Goal: Navigation & Orientation: Find specific page/section

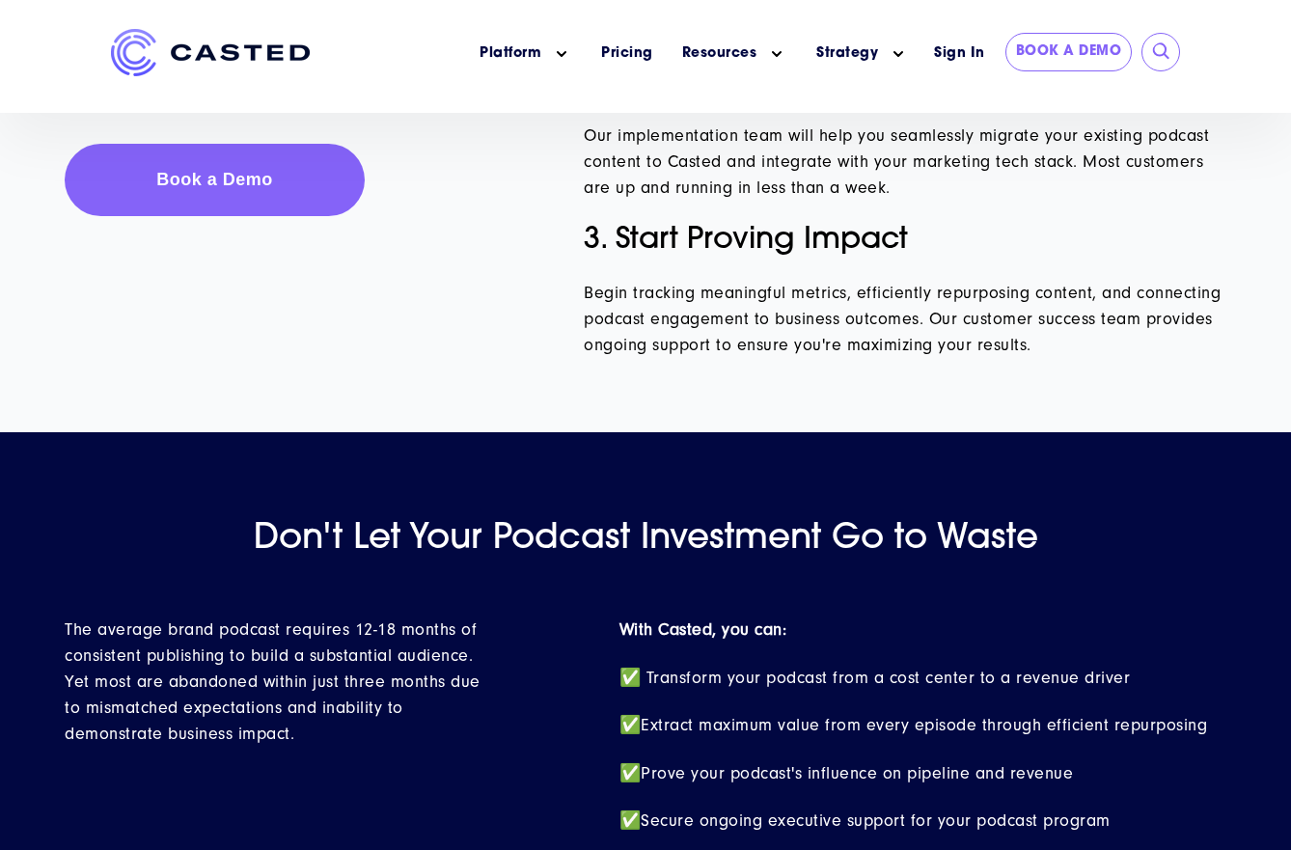
scroll to position [8634, 0]
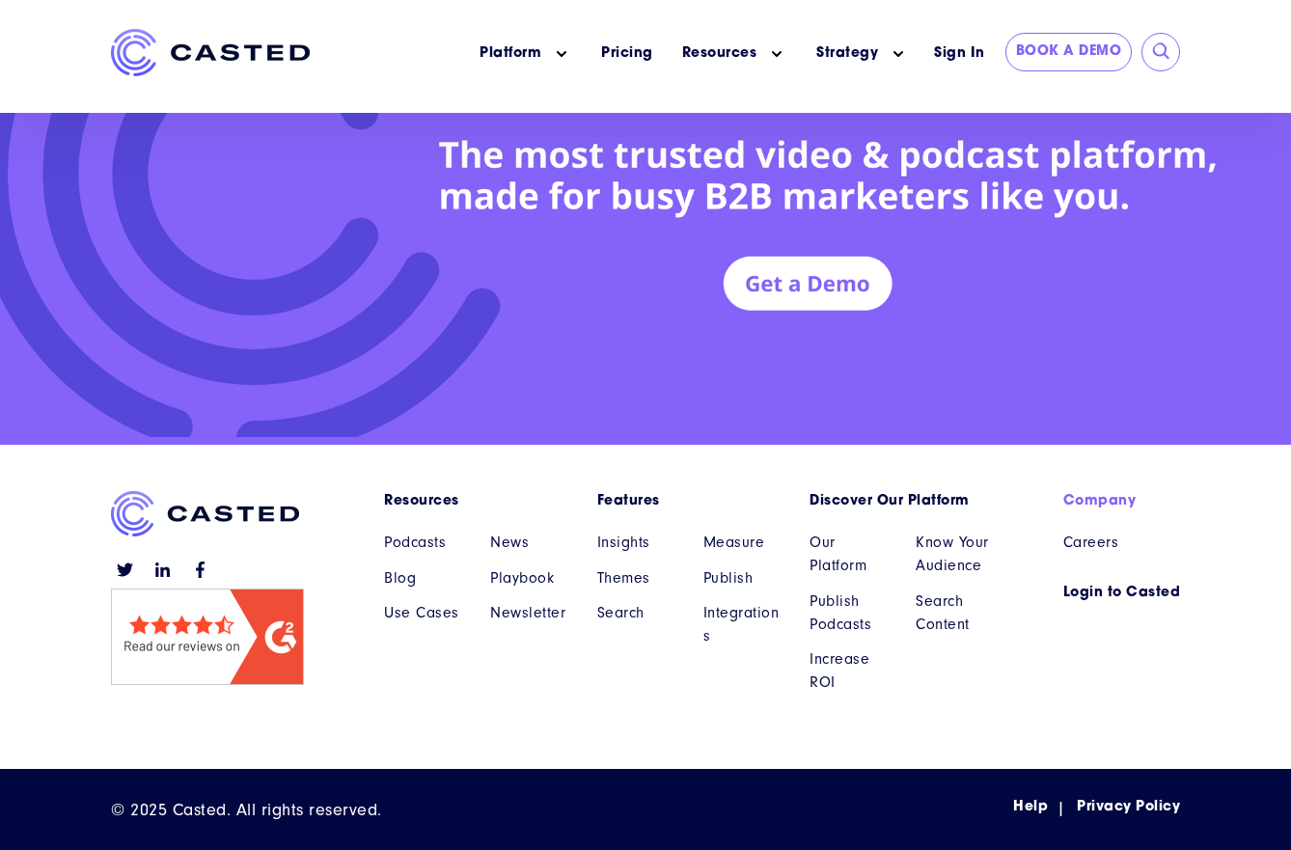
click at [1096, 502] on link "Company" at bounding box center [1122, 501] width 118 height 20
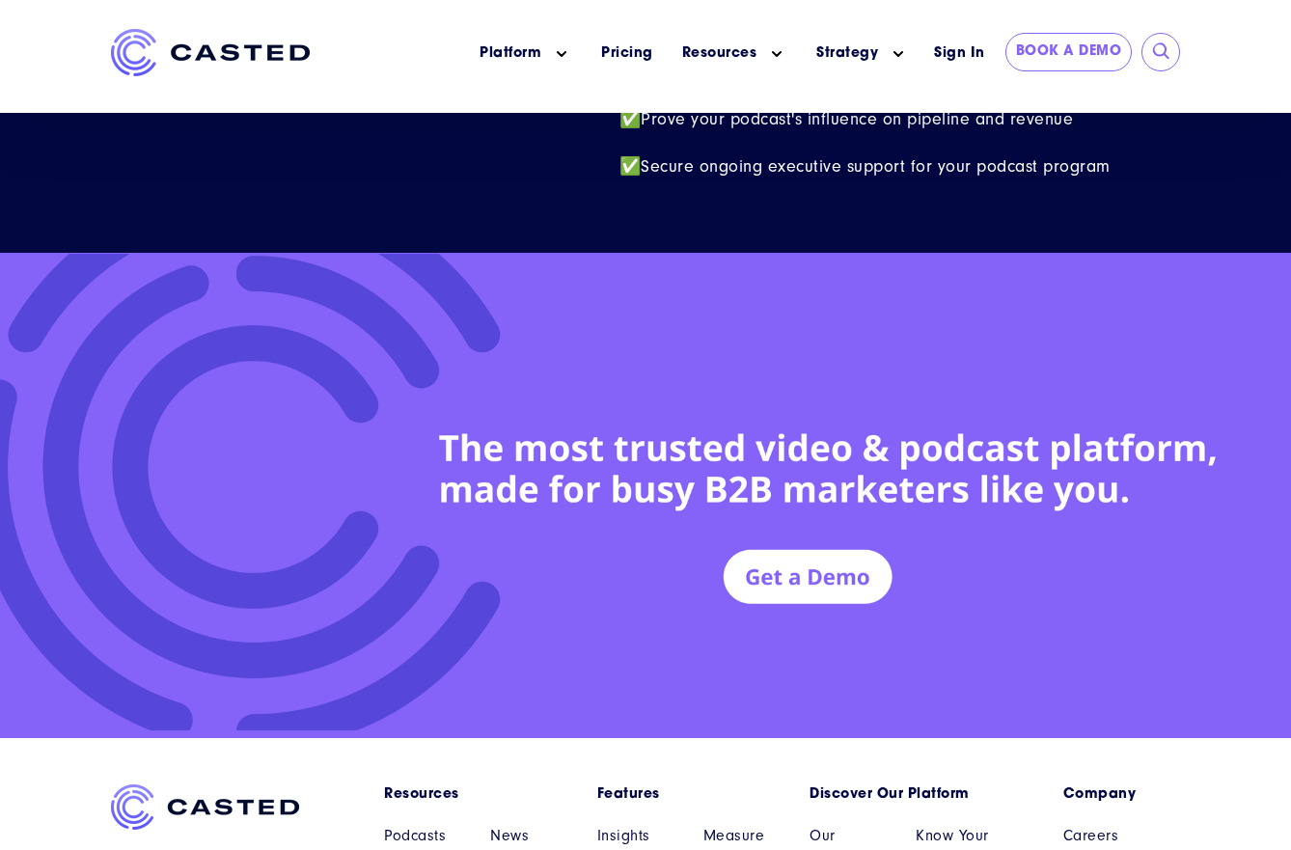
scroll to position [8634, 0]
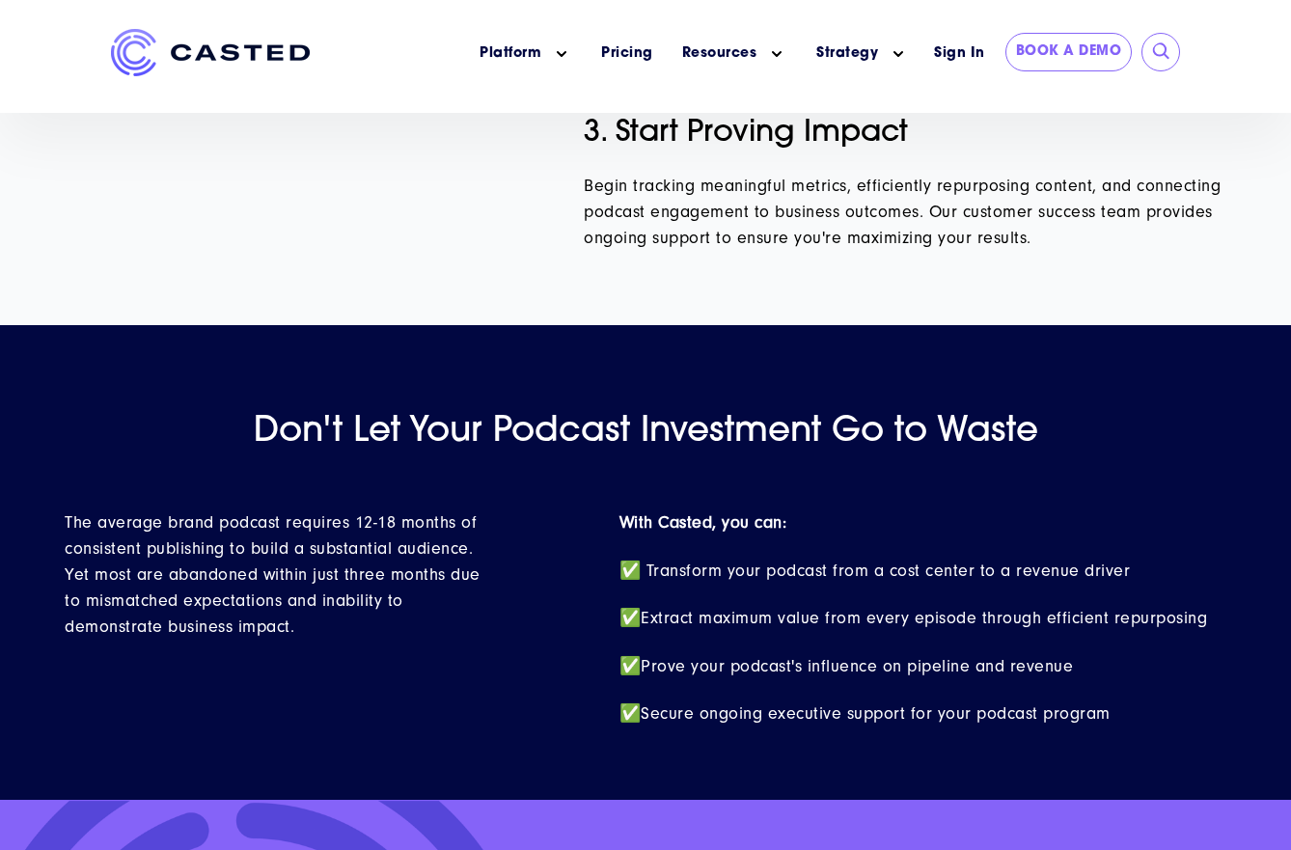
scroll to position [8634, 0]
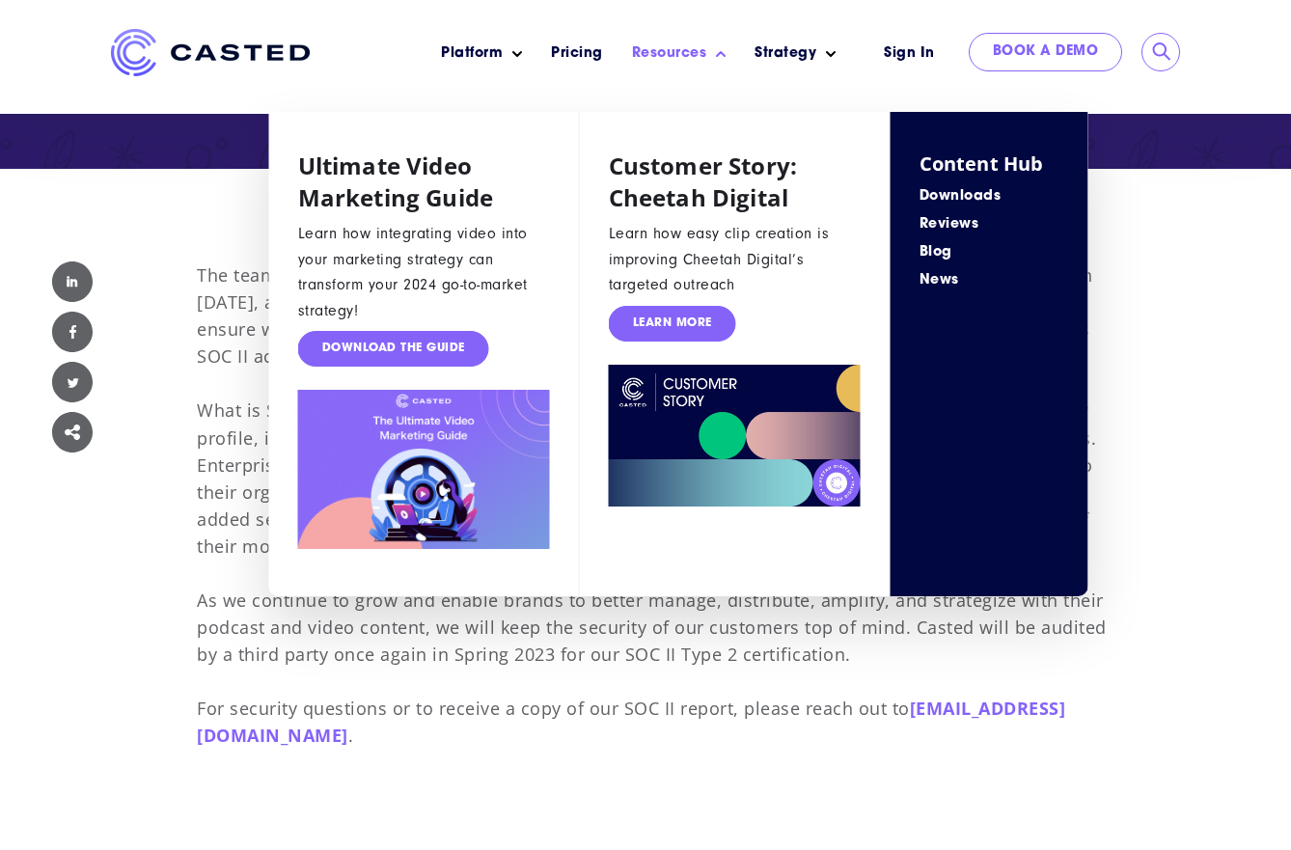
scroll to position [1296, 0]
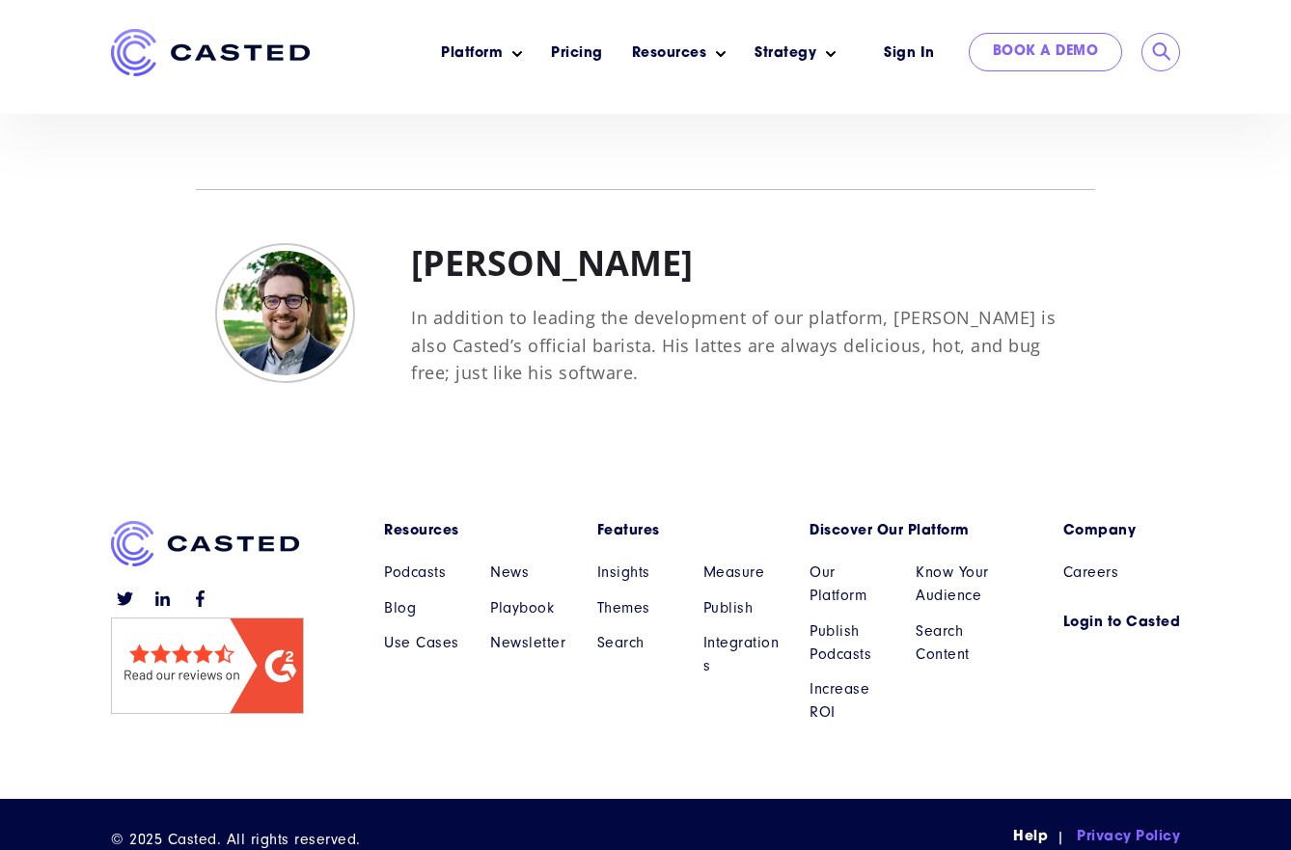
click at [1112, 827] on link "Privacy Policy" at bounding box center [1128, 837] width 103 height 20
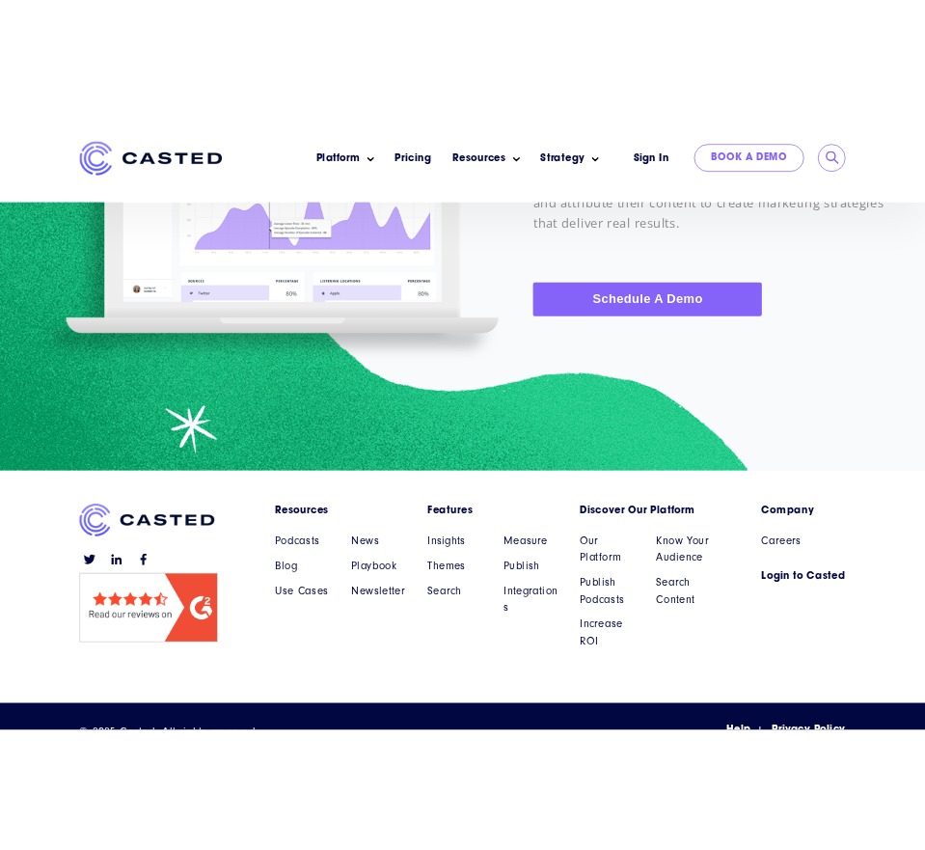
scroll to position [14826, 0]
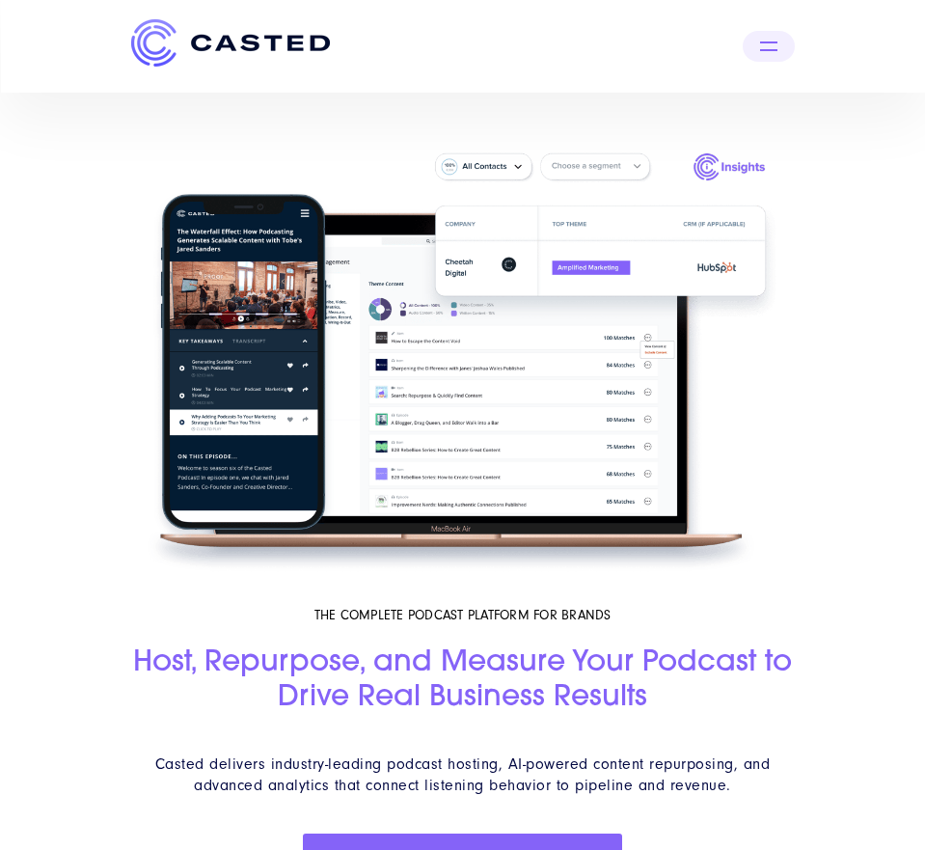
scroll to position [8210, 0]
